Goal: Task Accomplishment & Management: Manage account settings

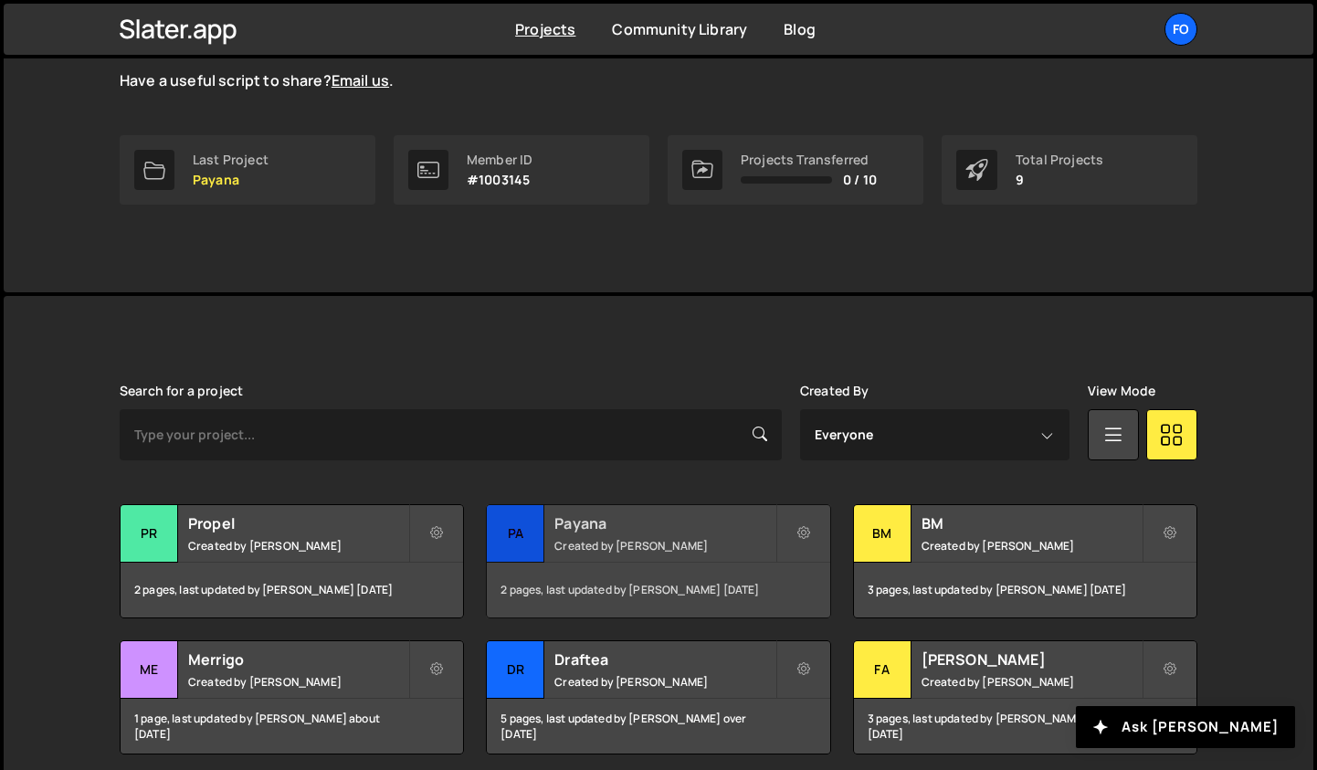
scroll to position [254, 0]
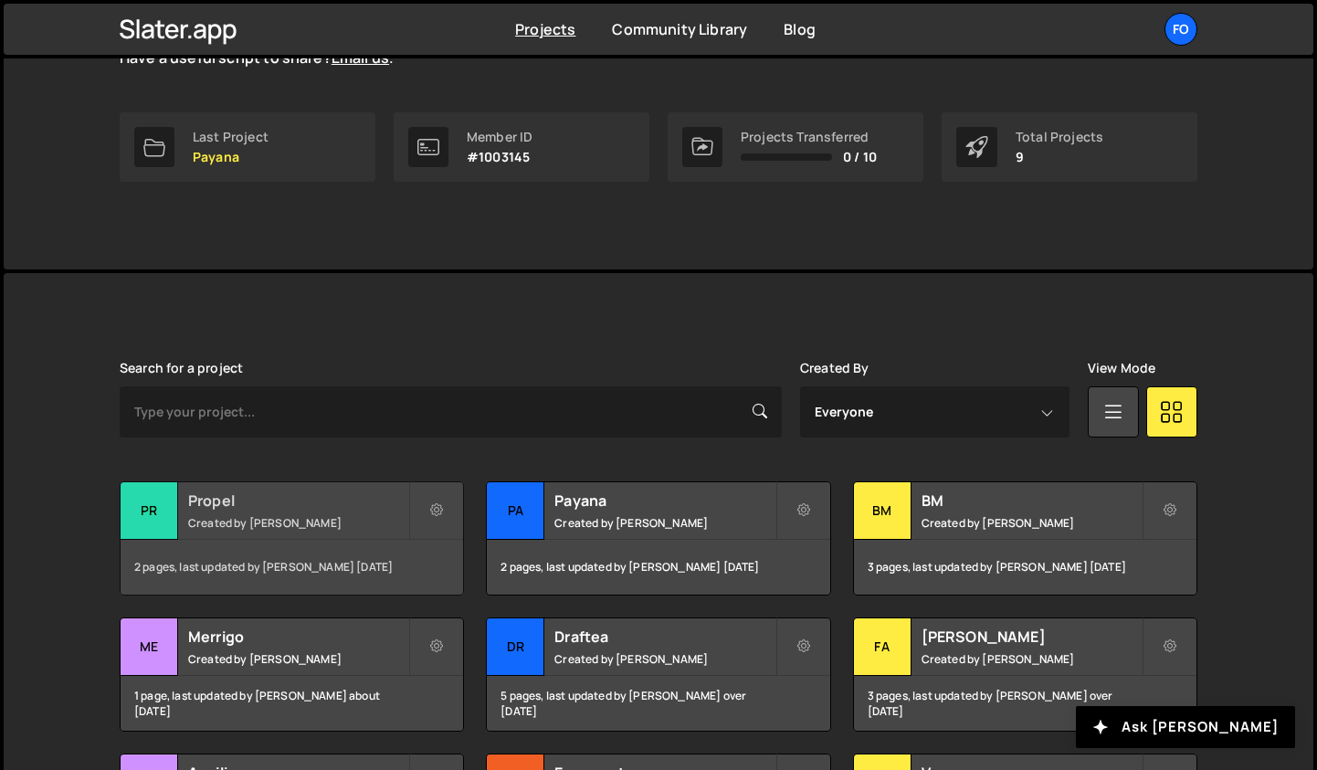
click at [321, 502] on h2 "Propel" at bounding box center [298, 500] width 220 height 20
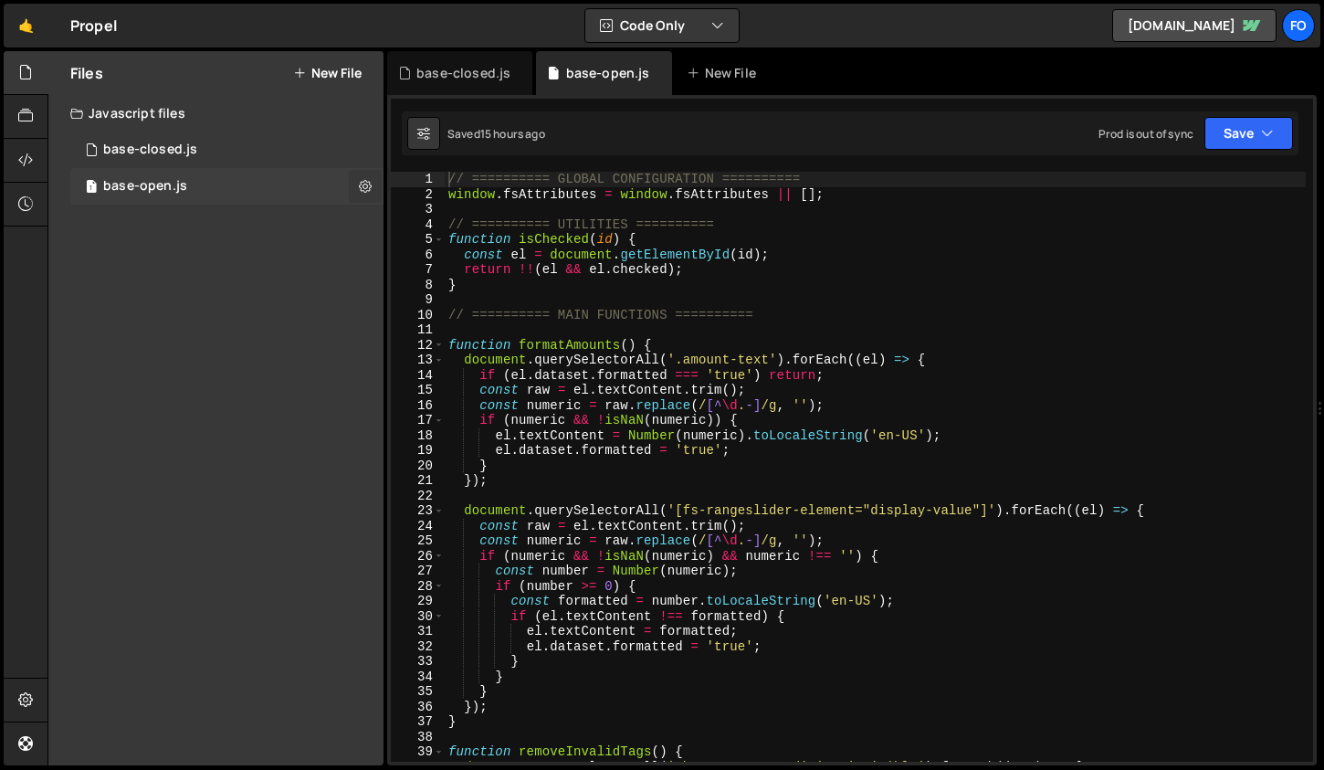
click at [367, 189] on icon at bounding box center [365, 185] width 13 height 17
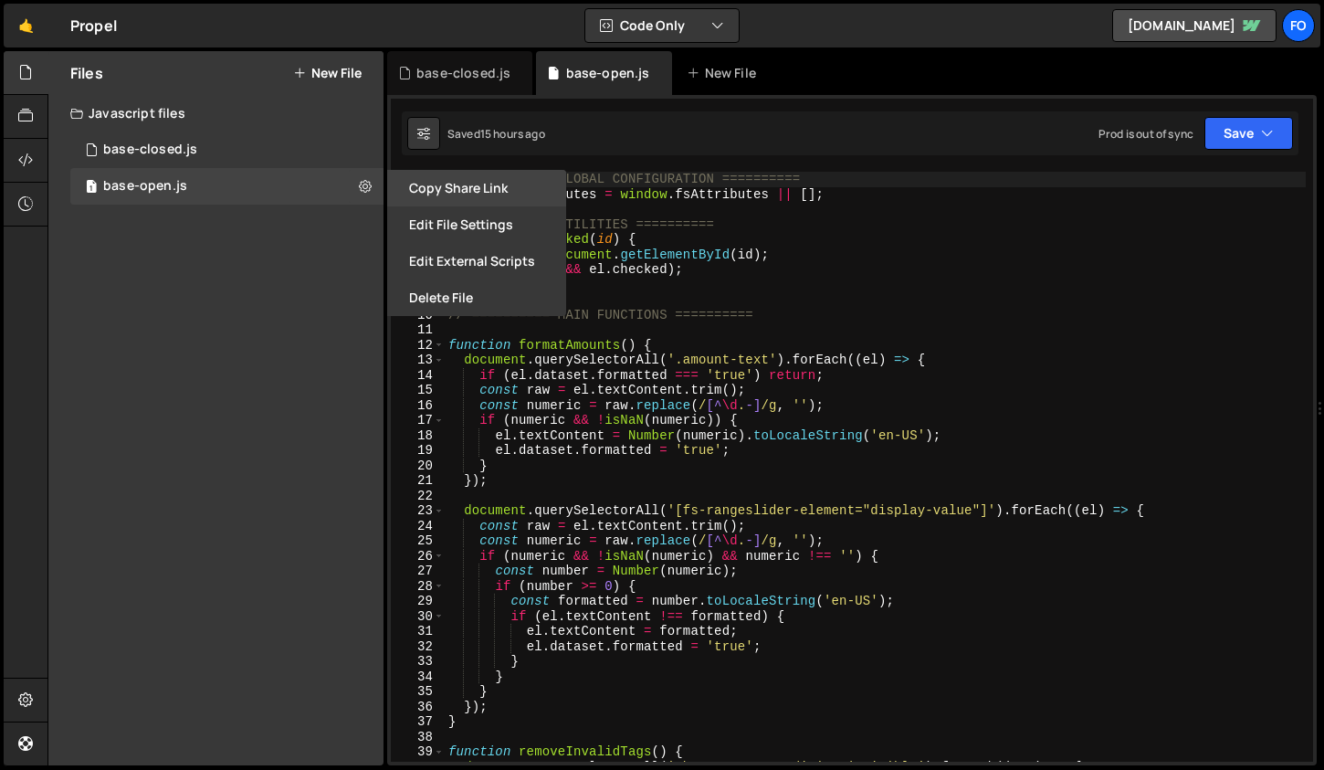
click at [450, 193] on button "Copy share link" at bounding box center [476, 188] width 179 height 37
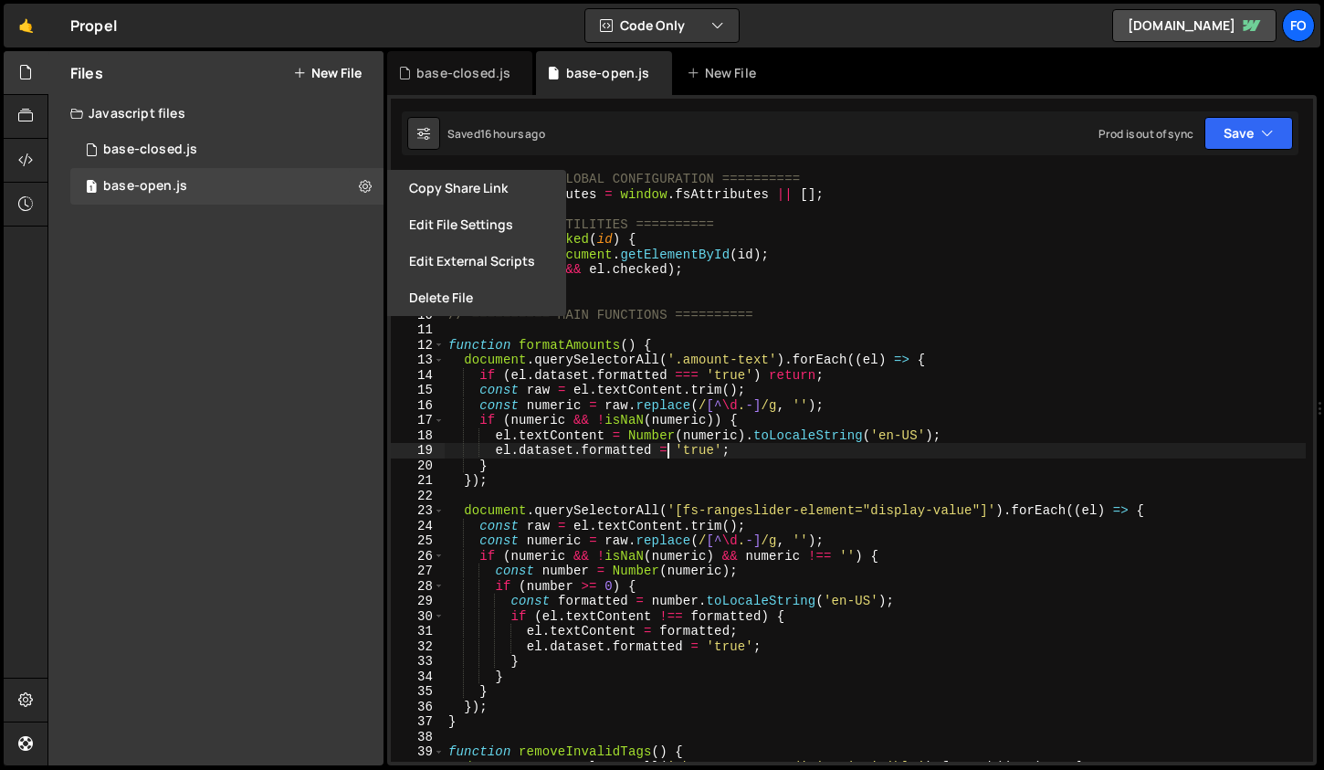
click at [670, 451] on div "// ========== GLOBAL CONFIGURATION ========== window . fsAttributes = window . …" at bounding box center [875, 482] width 861 height 620
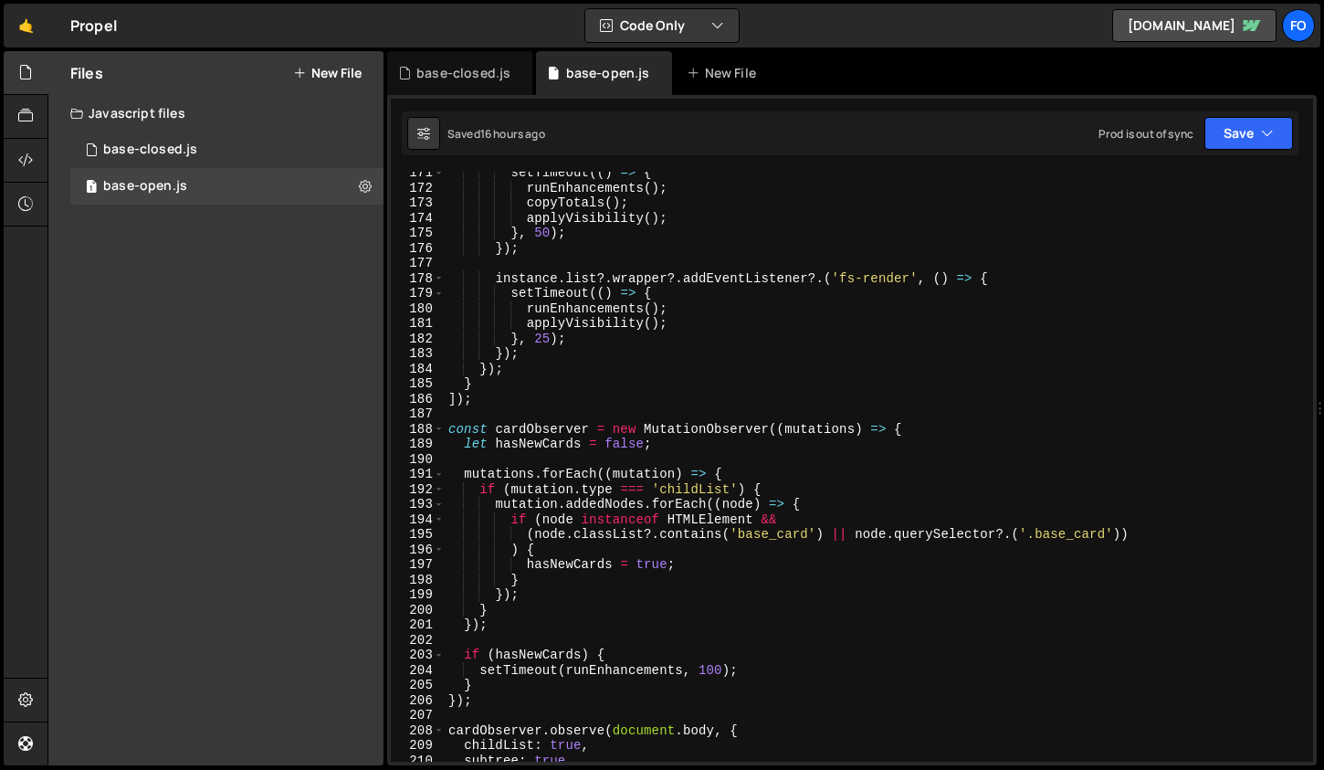
scroll to position [2568, 0]
click at [934, 451] on div "setTimeout (( ) => { runEnhancements ( ) ; copyTotals ( ) ; applyVisibility ( )…" at bounding box center [875, 475] width 861 height 620
type textarea "let hasNewCards = false;"
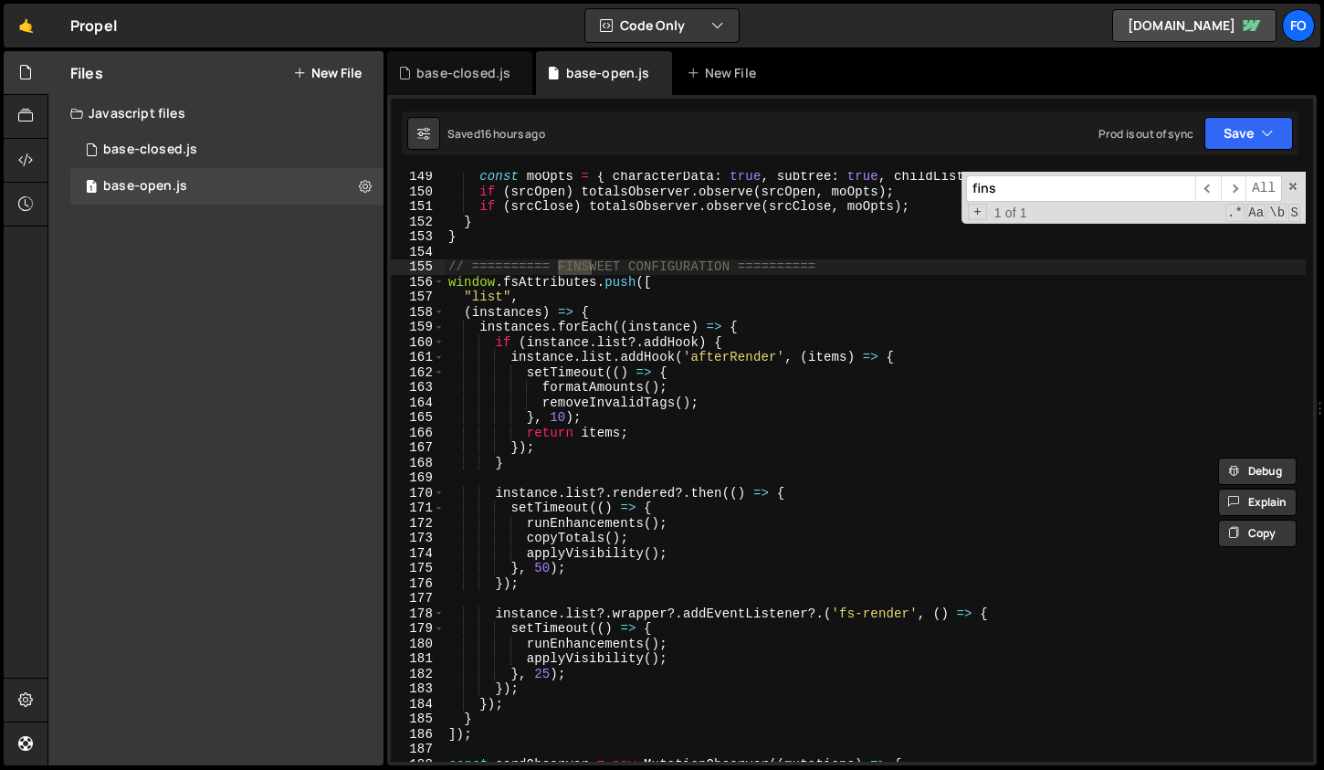
scroll to position [2234, 0]
type input "fins"
click at [1305, 28] on div "fo" at bounding box center [1298, 25] width 33 height 33
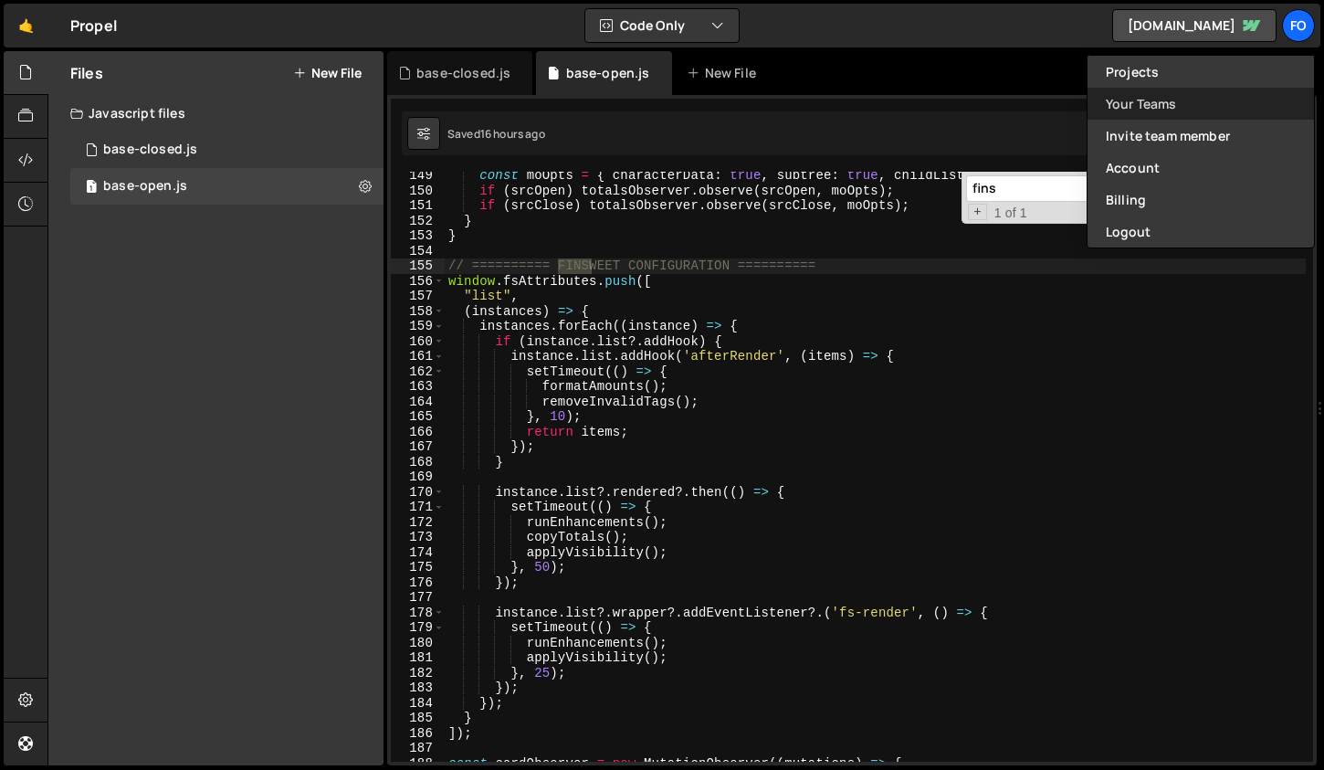
click at [1172, 101] on link "Your Teams" at bounding box center [1201, 104] width 226 height 32
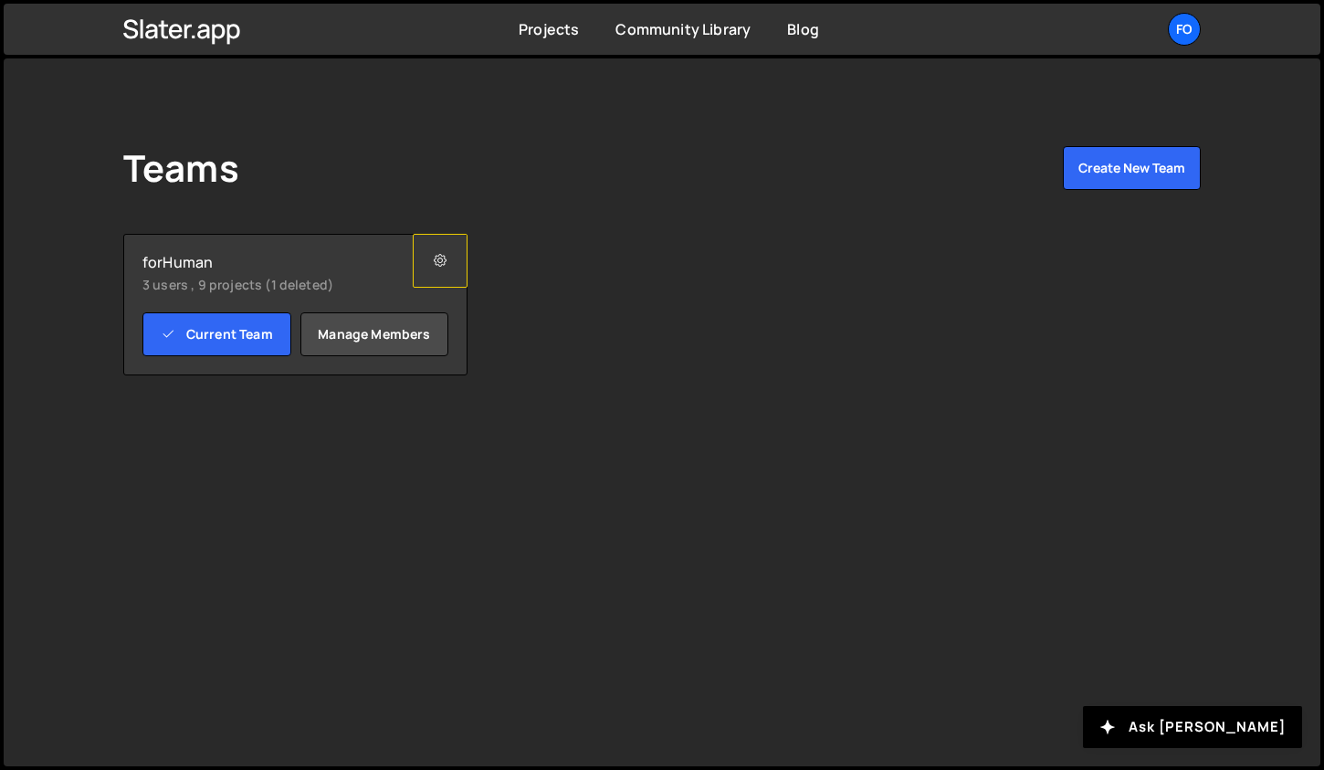
click at [444, 266] on icon at bounding box center [440, 261] width 13 height 18
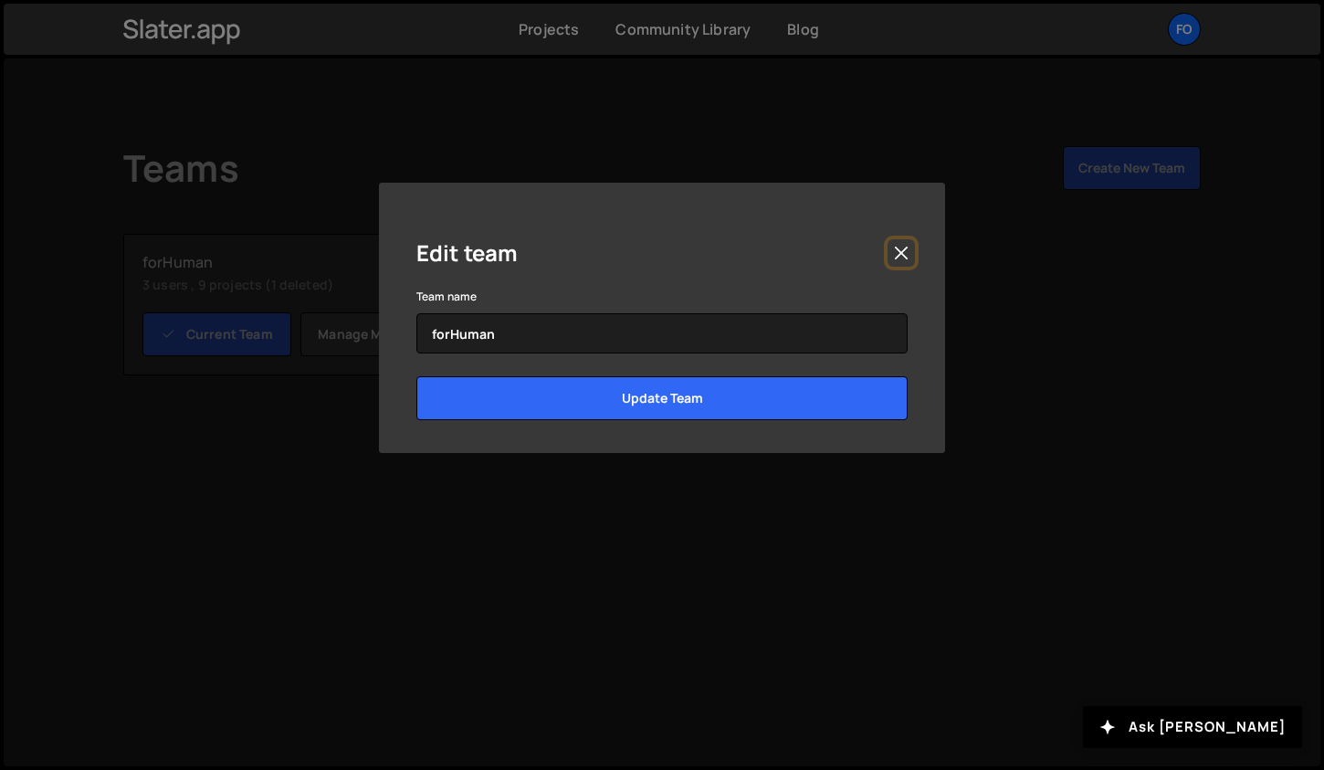
click at [893, 244] on button "Close" at bounding box center [901, 252] width 27 height 27
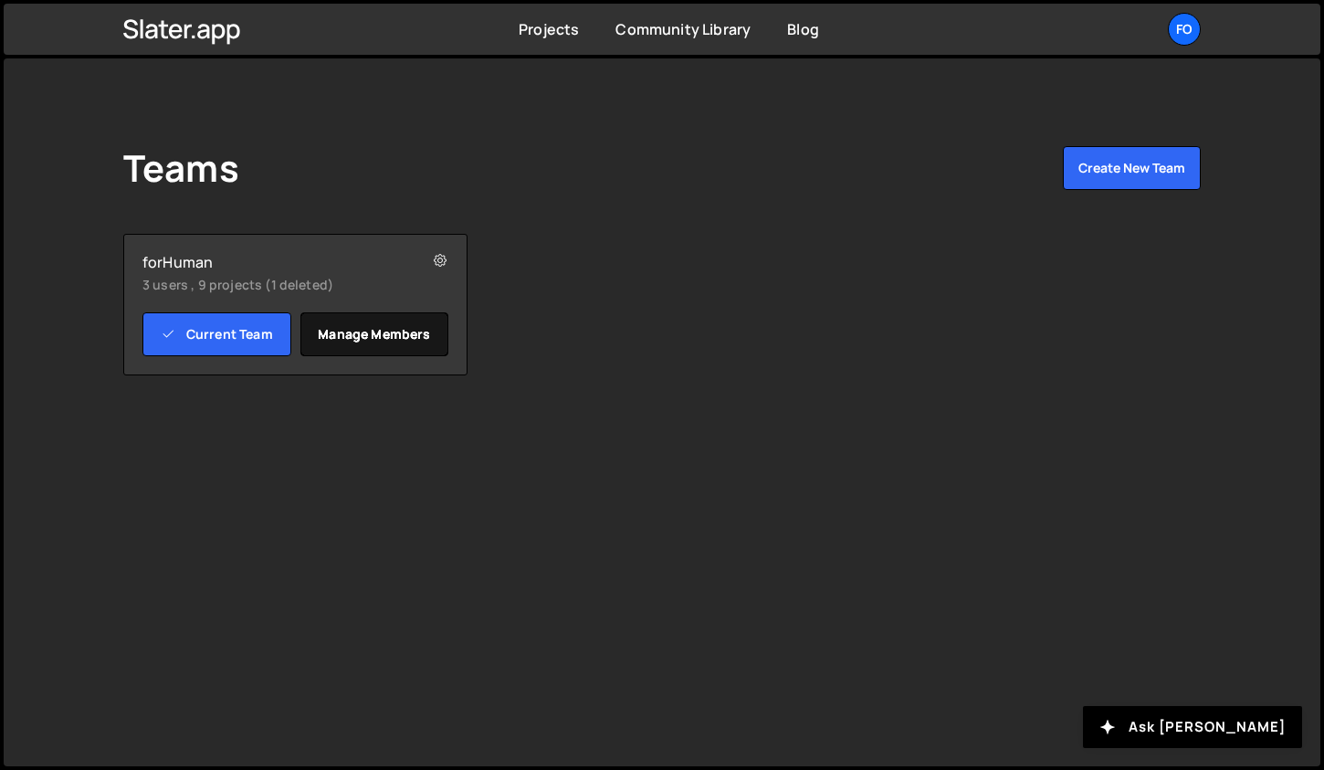
click at [342, 336] on link "Manage members" at bounding box center [374, 334] width 149 height 44
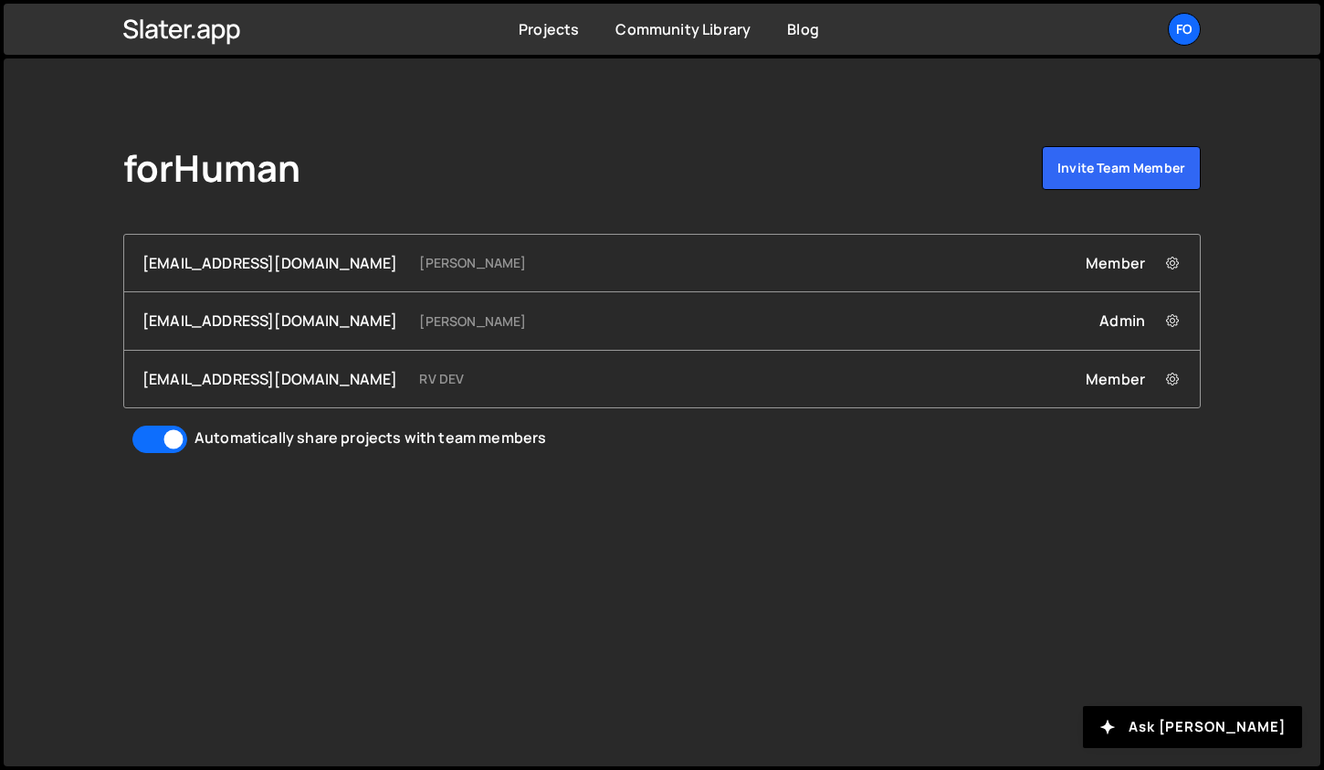
click at [652, 163] on div "forHuman Invite team member" at bounding box center [662, 171] width 1078 height 51
click at [1170, 375] on icon at bounding box center [1172, 379] width 13 height 18
click at [1052, 410] on link "Remove [EMAIL_ADDRESS][DOMAIN_NAME] from Team" at bounding box center [1004, 413] width 372 height 26
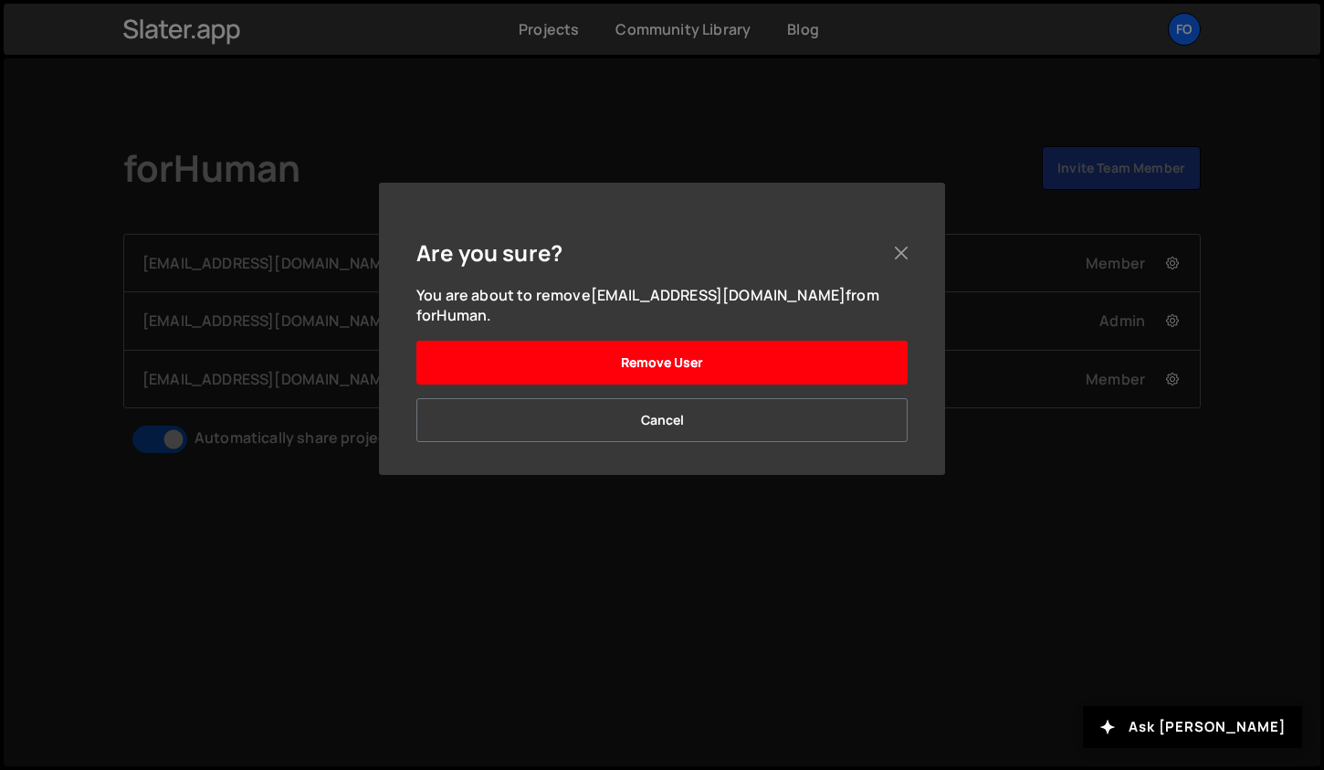
click at [773, 351] on button "Remove User" at bounding box center [661, 363] width 491 height 44
click at [639, 341] on button "Remove User" at bounding box center [661, 363] width 491 height 44
click at [632, 346] on button "Remove User" at bounding box center [661, 363] width 491 height 44
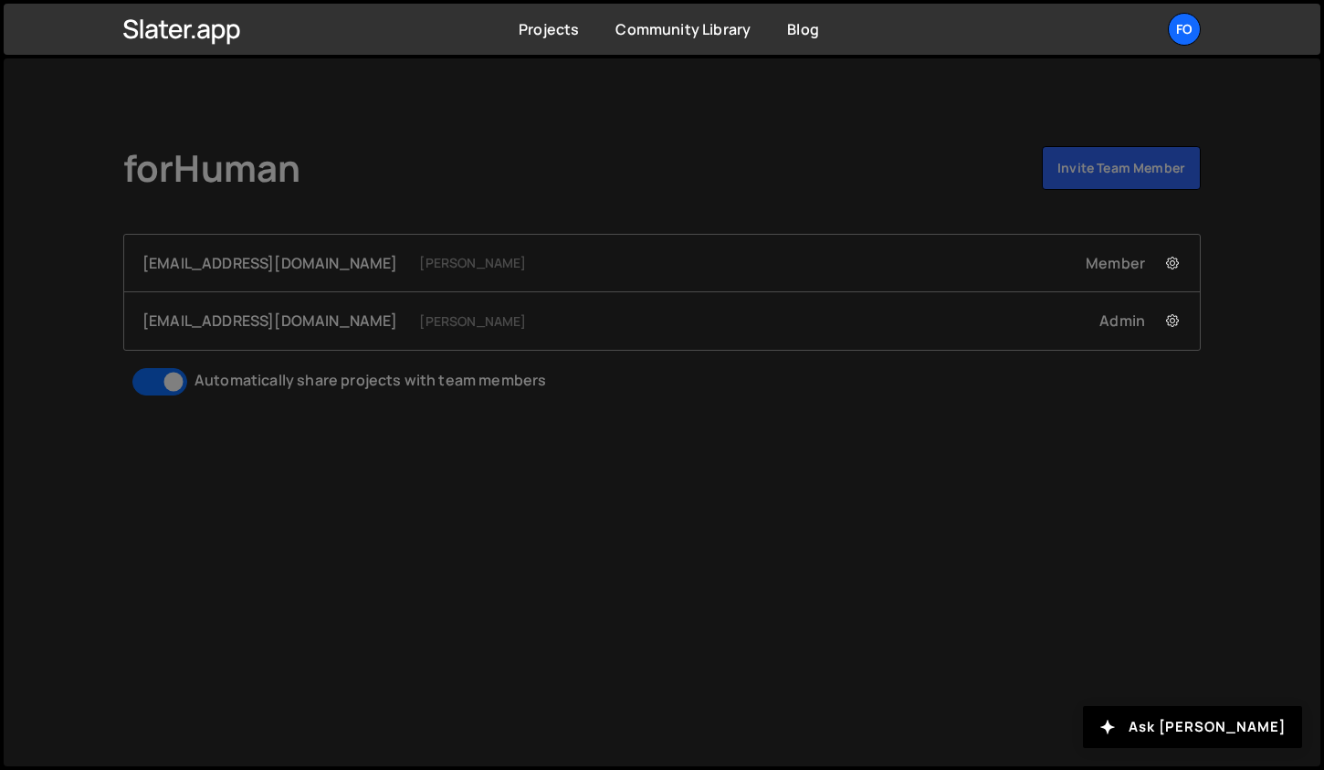
click at [905, 249] on div at bounding box center [662, 385] width 1324 height 770
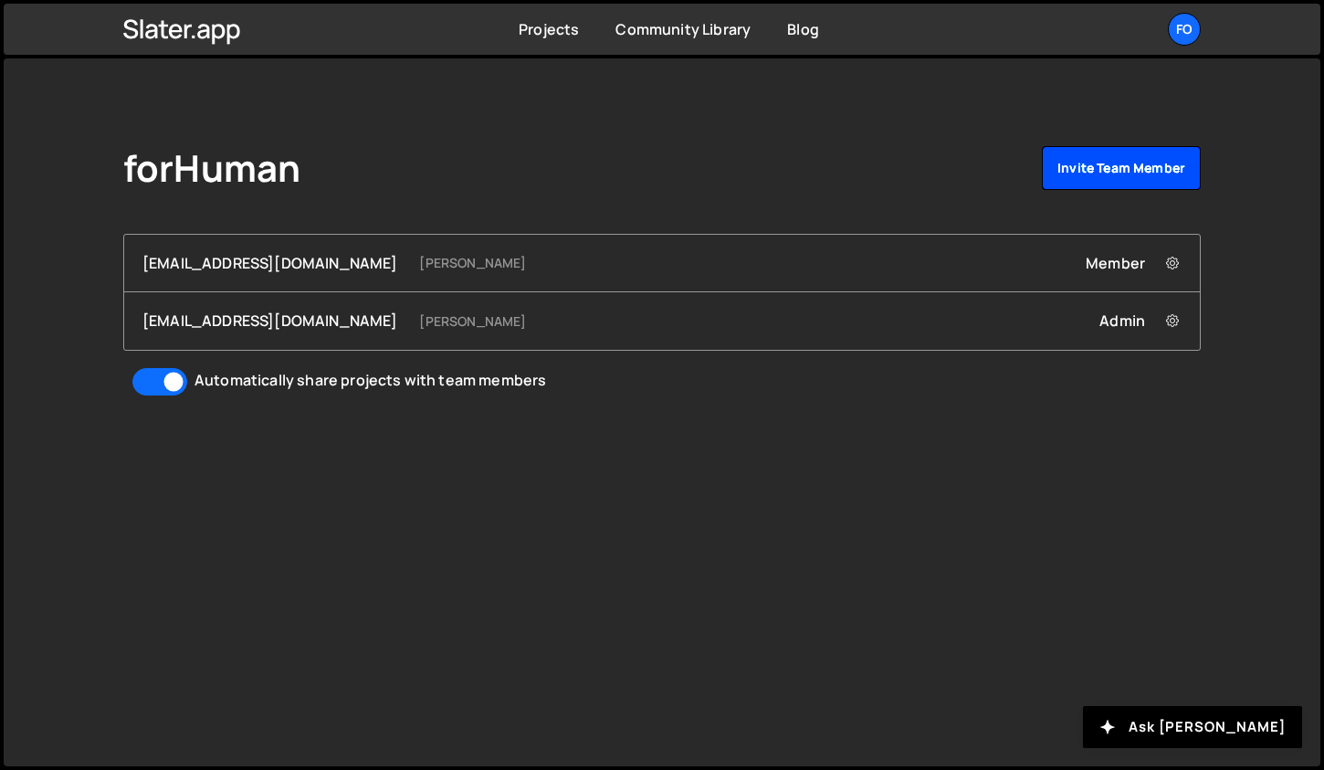
click at [1067, 180] on link "Invite team member" at bounding box center [1121, 168] width 159 height 44
click at [1121, 165] on link "Invite team member" at bounding box center [1121, 168] width 159 height 44
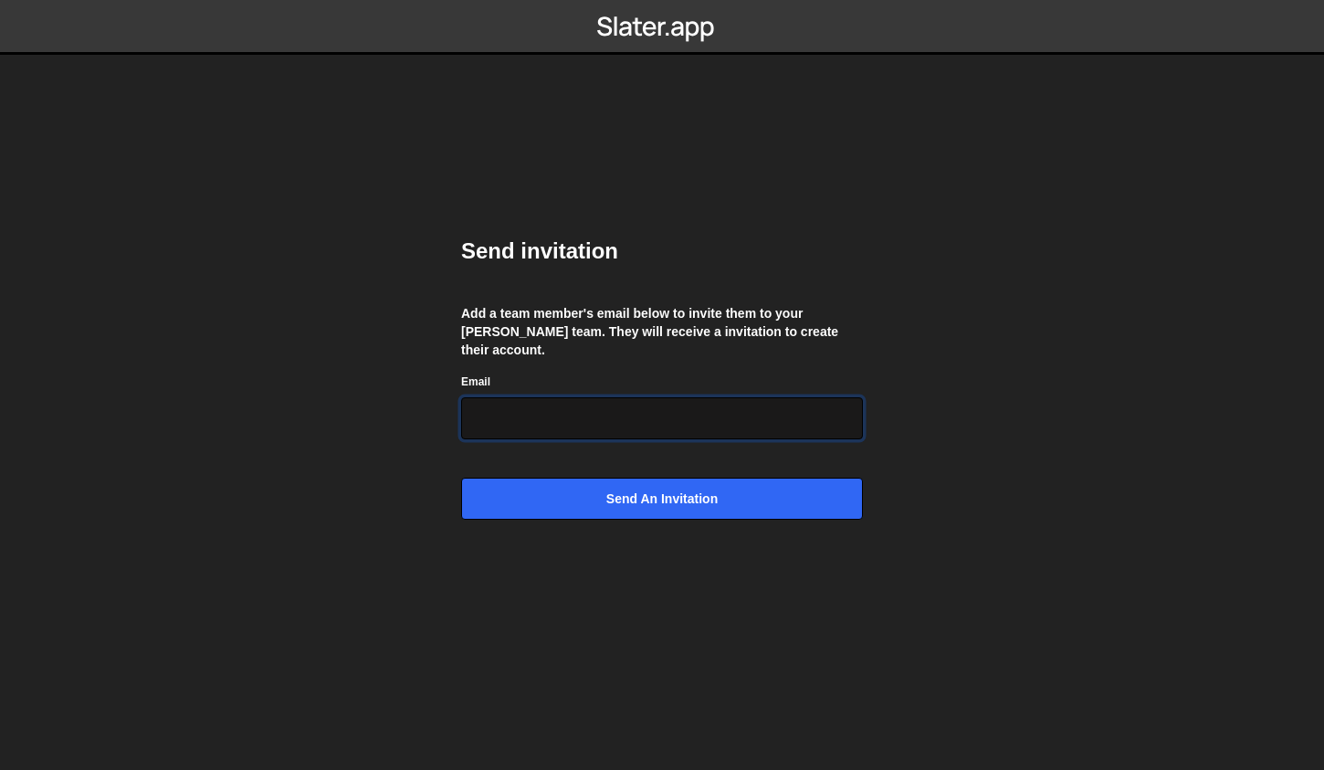
click at [613, 415] on input "Email" at bounding box center [662, 418] width 402 height 42
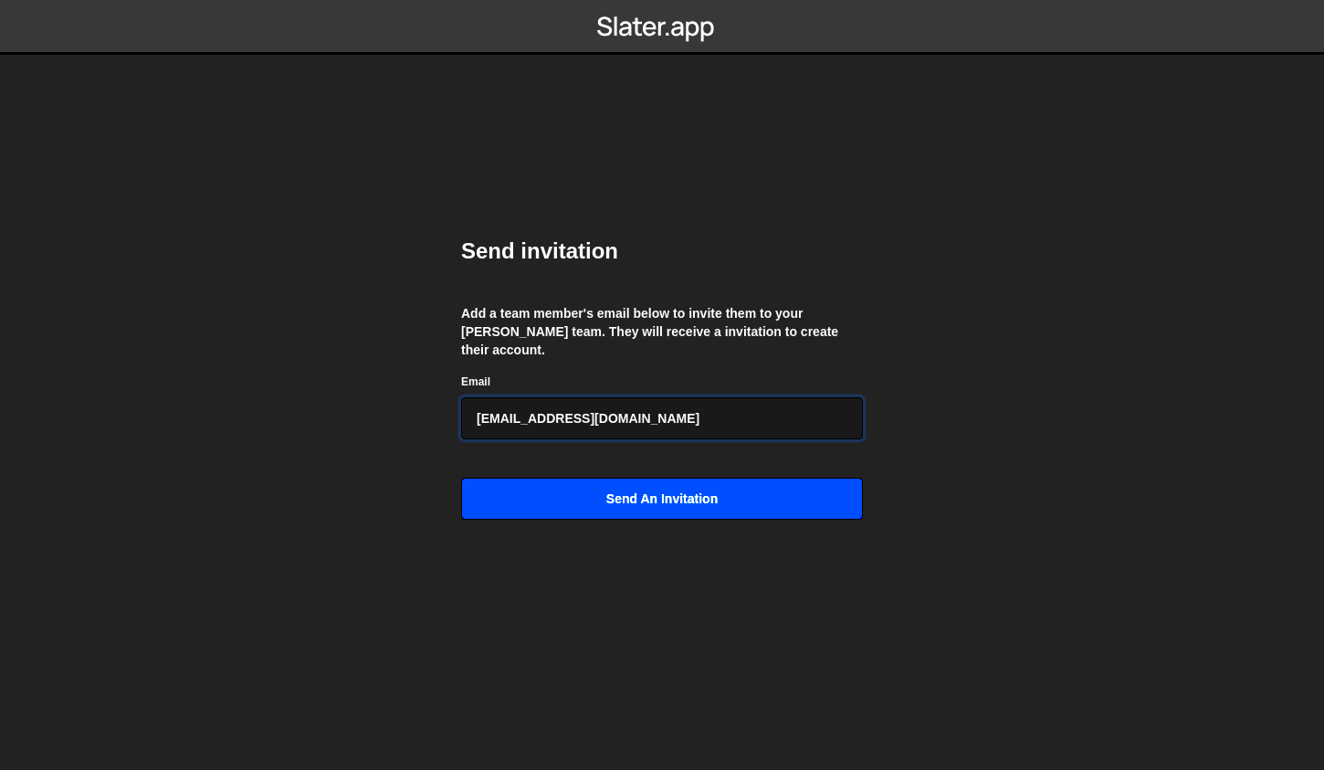
type input "[EMAIL_ADDRESS][DOMAIN_NAME]"
click at [598, 489] on input "Send an invitation" at bounding box center [662, 499] width 402 height 42
